Goal: Information Seeking & Learning: Learn about a topic

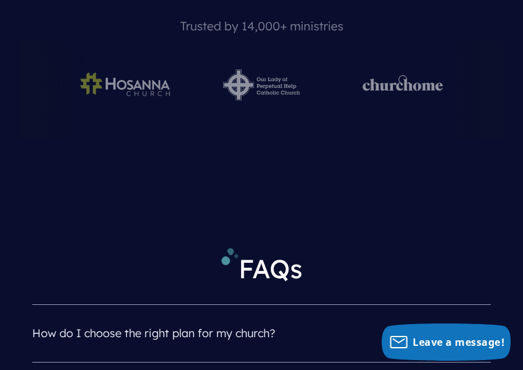
scroll to position [5701, 0]
click at [479, 318] on h4 "How do I choose the right plan for my church?" at bounding box center [261, 334] width 459 height 32
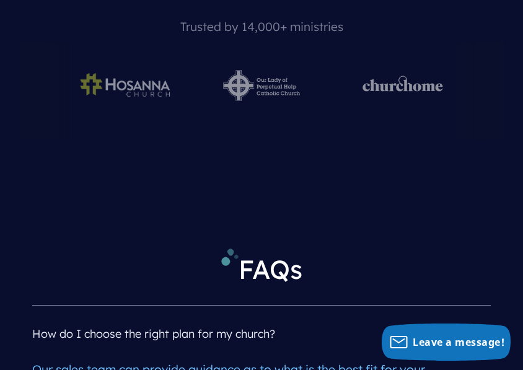
click at [478, 318] on h4 "How do I choose the right plan for my church?" at bounding box center [261, 334] width 459 height 32
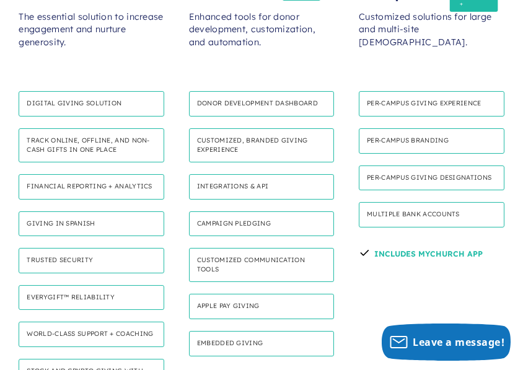
scroll to position [780, 0]
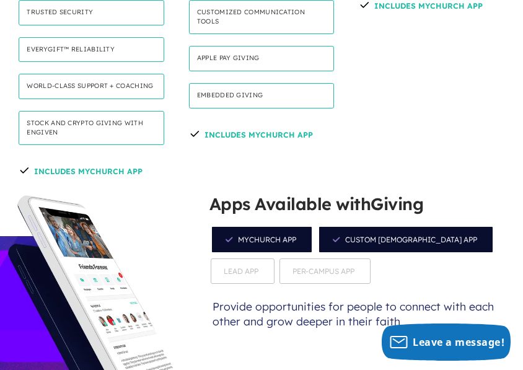
scroll to position [1151, 0]
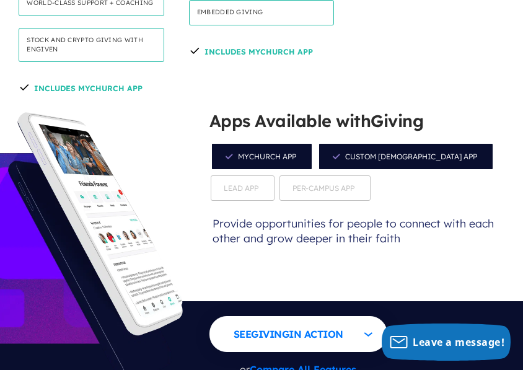
click at [310, 357] on p "or Compare All Features" at bounding box center [298, 370] width 178 height 26
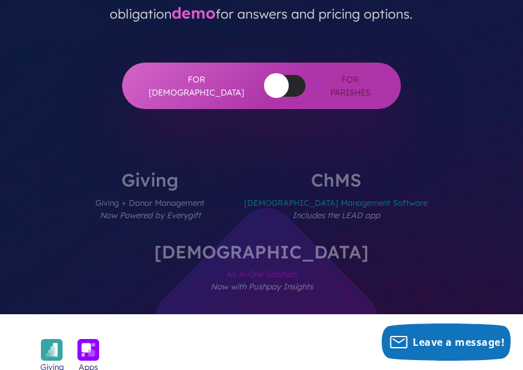
scroll to position [372, 0]
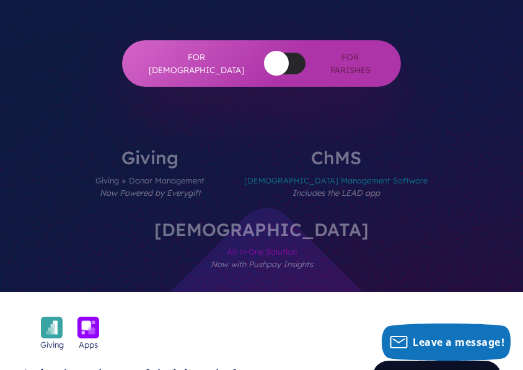
drag, startPoint x: 462, startPoint y: 209, endPoint x: 458, endPoint y: 216, distance: 8.1
click at [462, 360] on link "Tour Key Features >" at bounding box center [437, 376] width 130 height 33
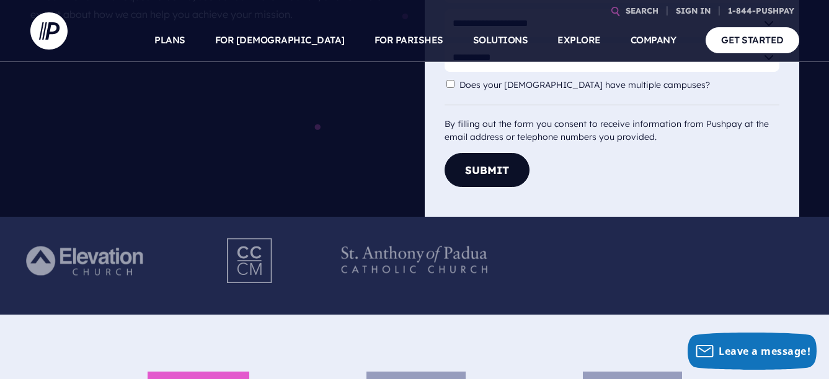
scroll to position [62, 0]
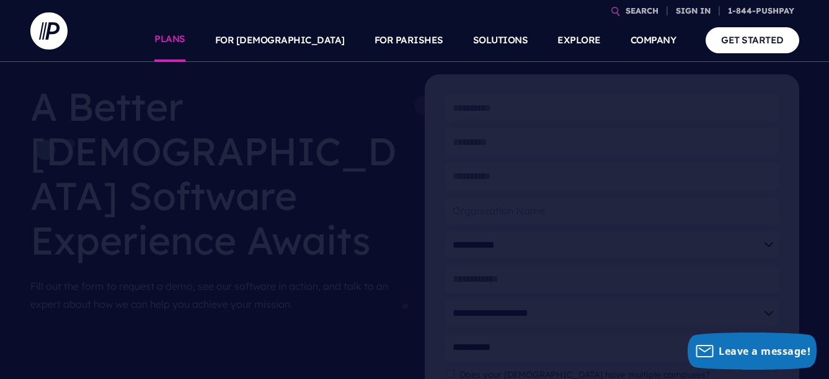
click at [185, 39] on link "PLANS" at bounding box center [169, 40] width 31 height 43
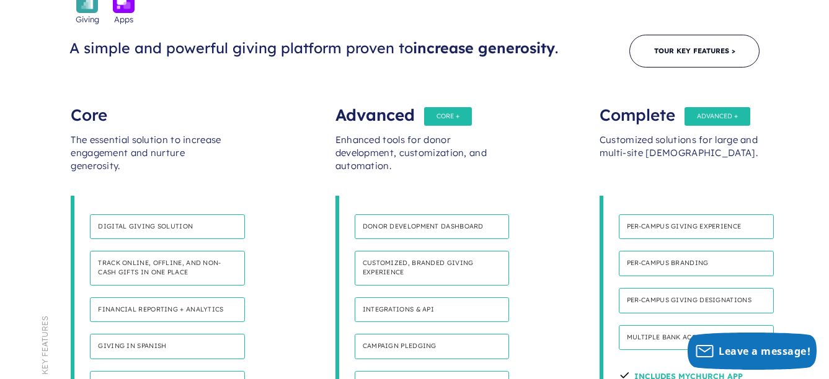
scroll to position [868, 0]
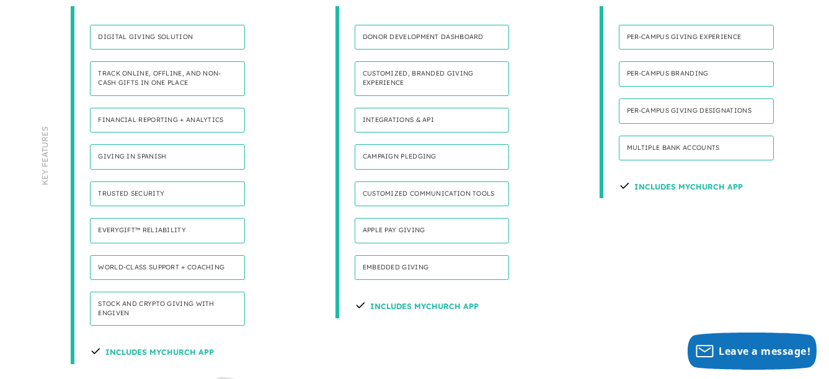
drag, startPoint x: 194, startPoint y: 257, endPoint x: 204, endPoint y: 259, distance: 10.1
click at [196, 338] on h4 "Includes MyChurch App" at bounding box center [152, 351] width 124 height 26
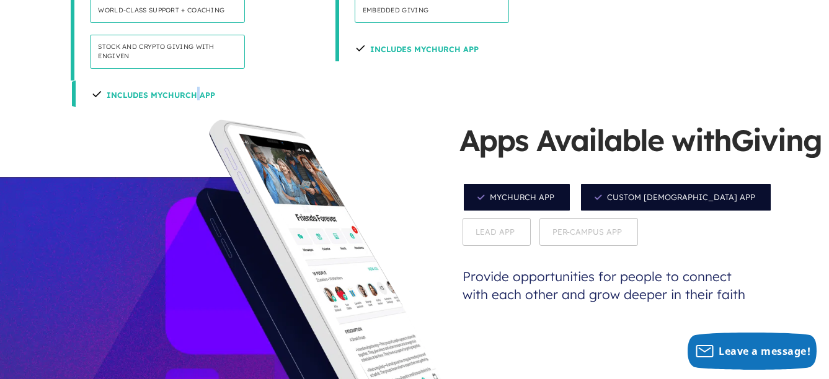
scroll to position [1054, 0]
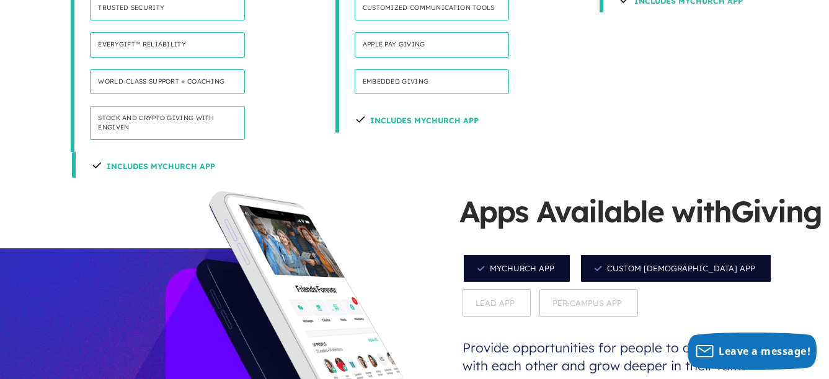
click at [183, 152] on h4 "Includes MyChurch App" at bounding box center [153, 165] width 124 height 26
drag, startPoint x: 185, startPoint y: 72, endPoint x: 139, endPoint y: 71, distance: 45.2
click at [138, 152] on h4 "Includes MyChurch App" at bounding box center [153, 165] width 124 height 26
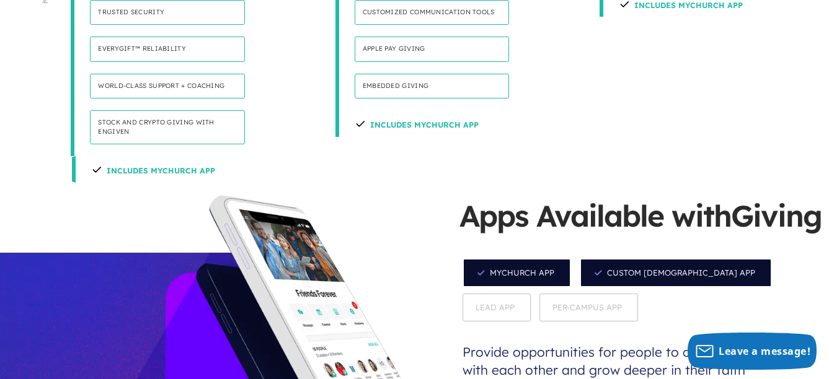
drag, startPoint x: 139, startPoint y: 71, endPoint x: 174, endPoint y: 198, distance: 130.9
click at [172, 198] on div at bounding box center [221, 385] width 442 height 381
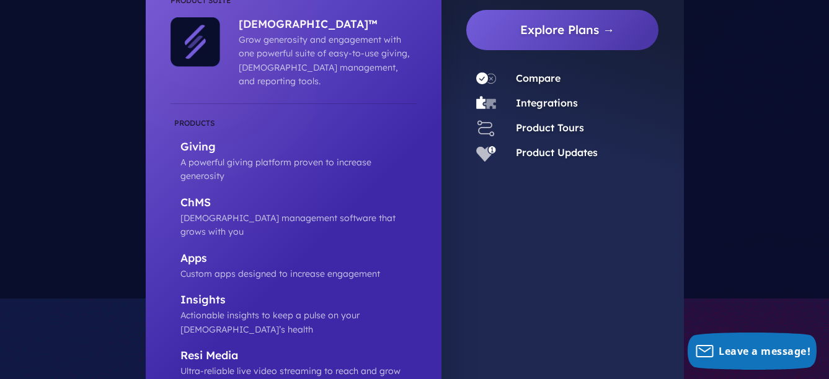
scroll to position [0, 0]
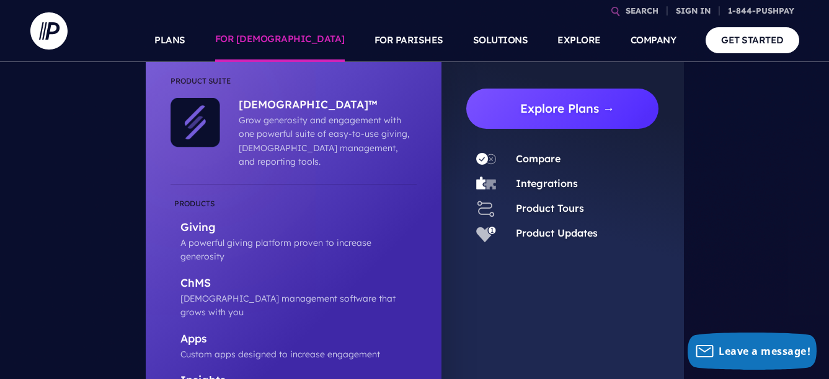
click at [561, 102] on link "Explore Plans →" at bounding box center [567, 109] width 183 height 40
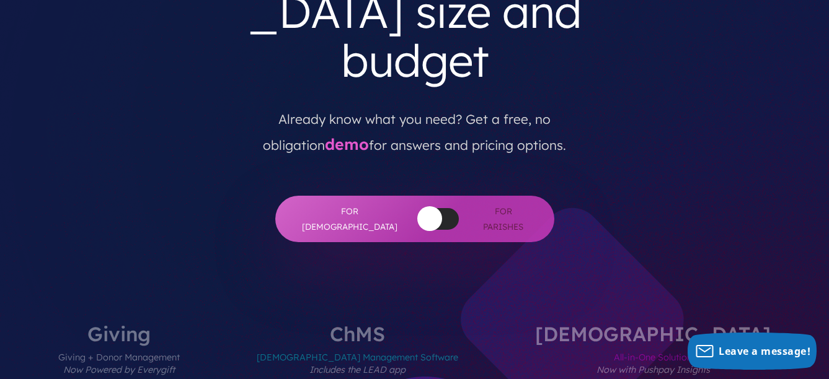
scroll to position [434, 0]
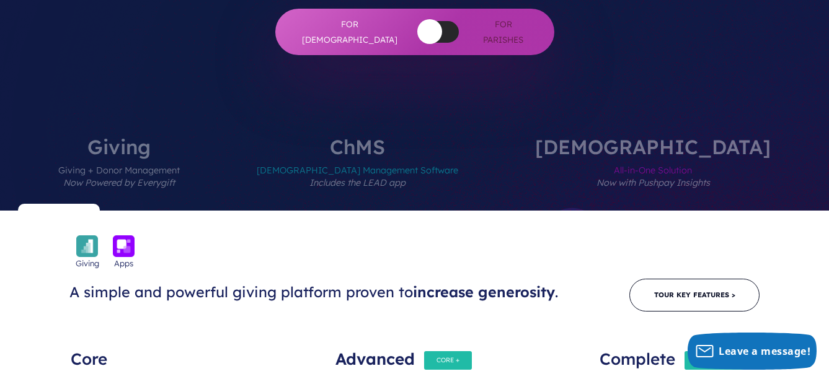
click at [445, 341] on div "Advanced" at bounding box center [414, 353] width 159 height 25
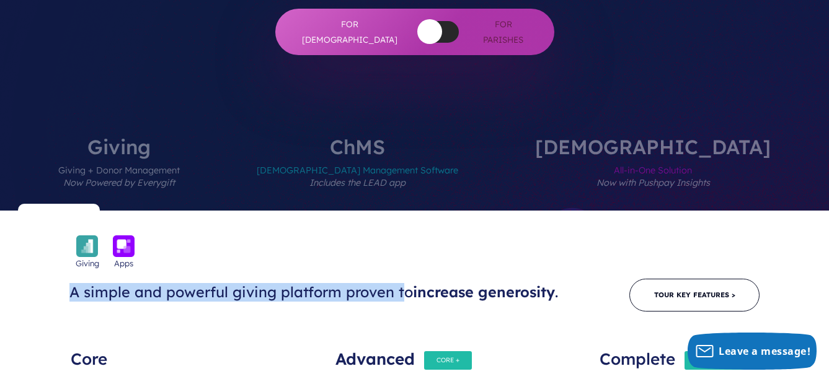
click at [400, 266] on div "Giving Apps A simple and powerful giving platform proven to increase generosity…" at bounding box center [414, 288] width 793 height 45
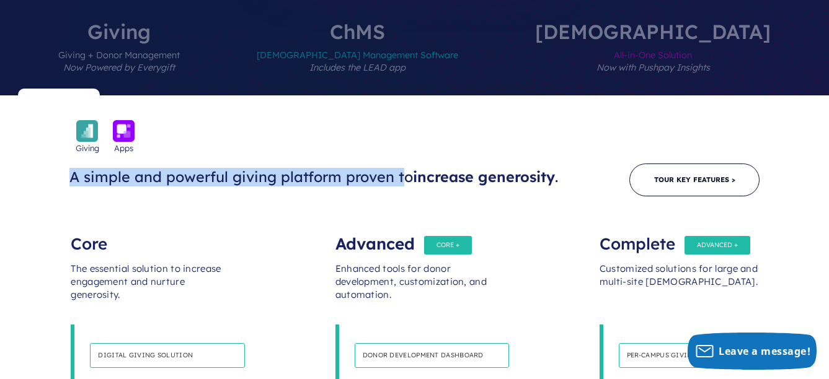
scroll to position [558, 0]
